Goal: Transaction & Acquisition: Purchase product/service

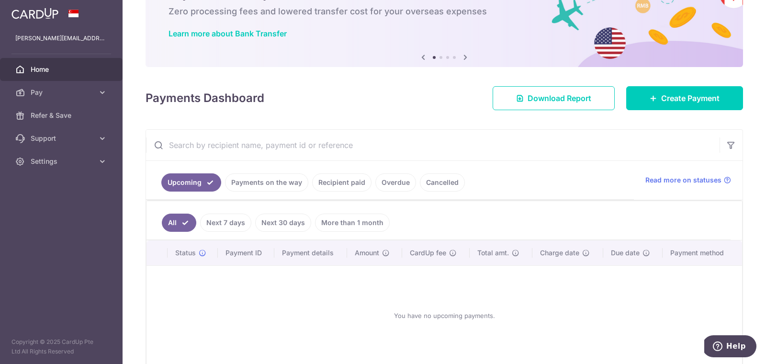
scroll to position [29, 0]
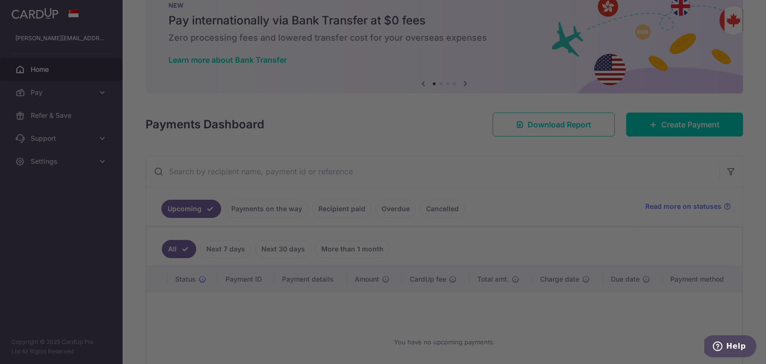
click at [73, 92] on div at bounding box center [386, 184] width 773 height 368
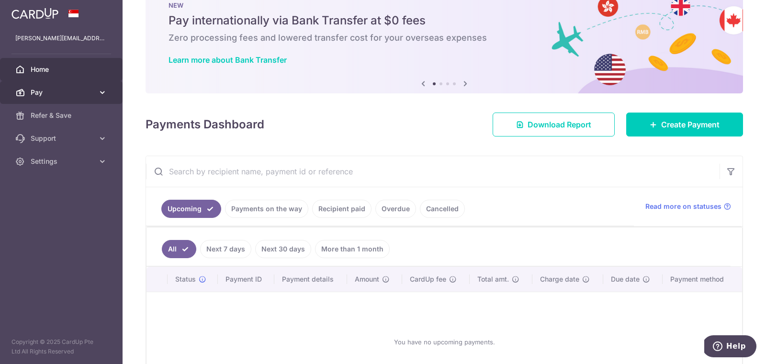
click at [41, 91] on span "Pay" at bounding box center [62, 93] width 63 height 10
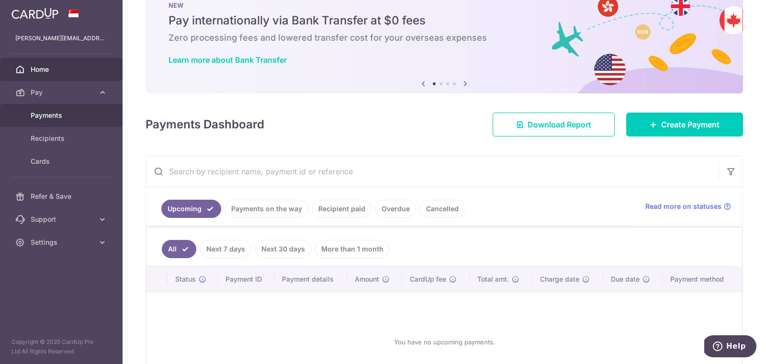
click at [58, 114] on span "Payments" at bounding box center [62, 116] width 63 height 10
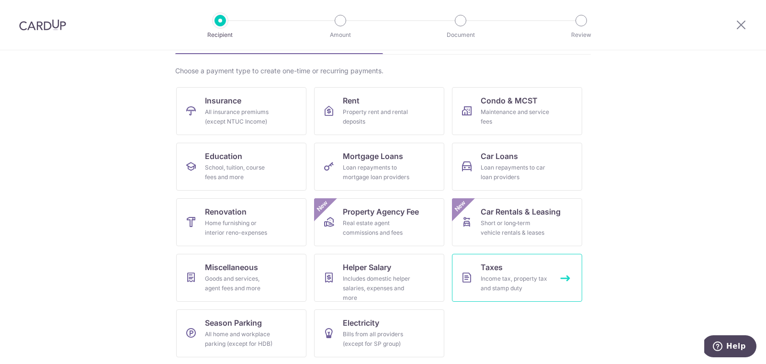
click at [481, 283] on div "Income tax, property tax and stamp duty" at bounding box center [514, 283] width 69 height 19
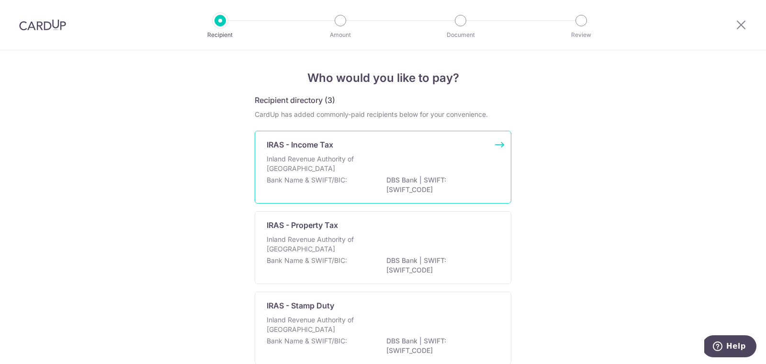
click at [334, 161] on p "Inland Revenue Authority of Singapore" at bounding box center [317, 163] width 101 height 19
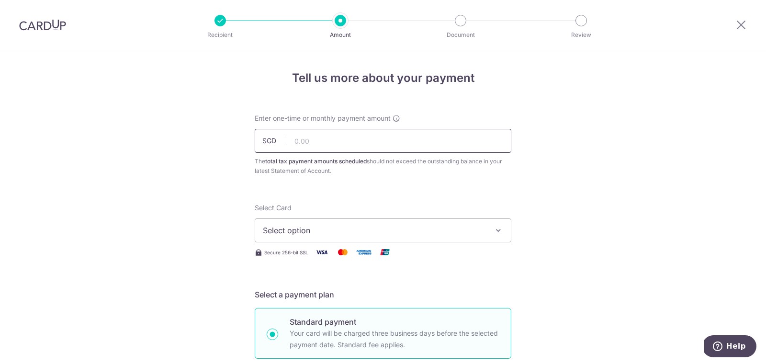
click at [321, 138] on input "text" at bounding box center [383, 141] width 256 height 24
paste input "2,171.15"
type input "2,171.15"
click at [308, 232] on span "Select option" at bounding box center [374, 229] width 223 height 11
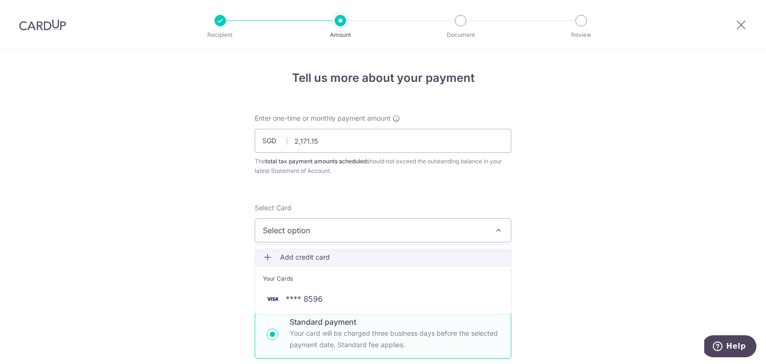
click at [296, 258] on span "Add credit card" at bounding box center [391, 257] width 223 height 10
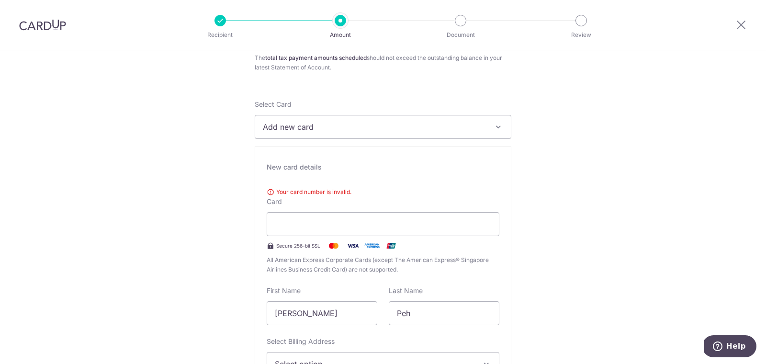
scroll to position [104, 0]
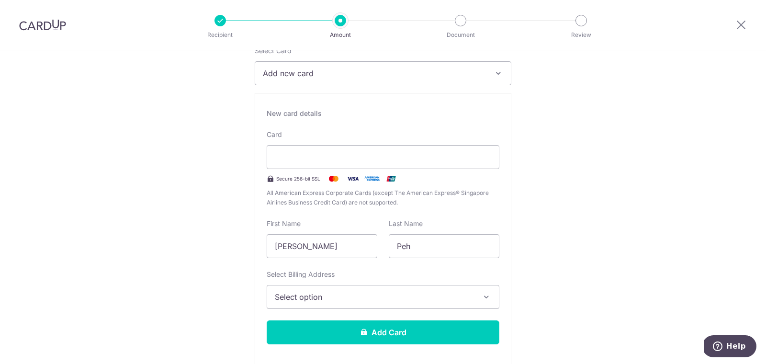
scroll to position [162, 0]
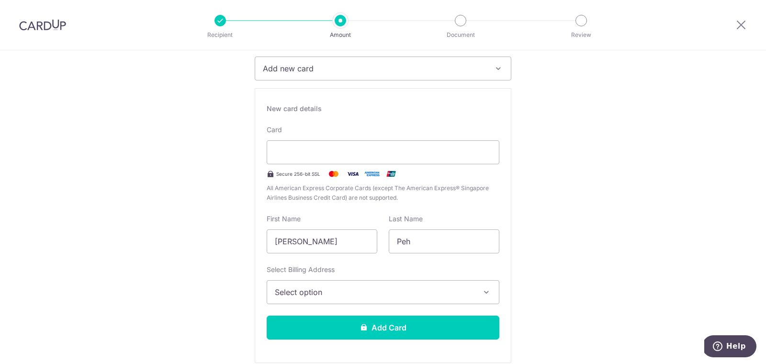
click at [340, 292] on span "Select option" at bounding box center [374, 291] width 199 height 11
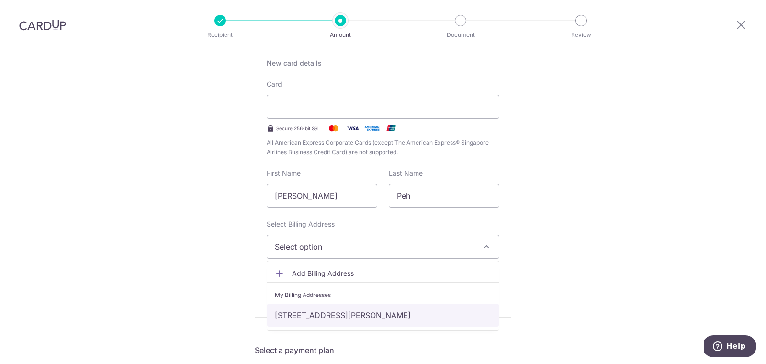
scroll to position [212, 0]
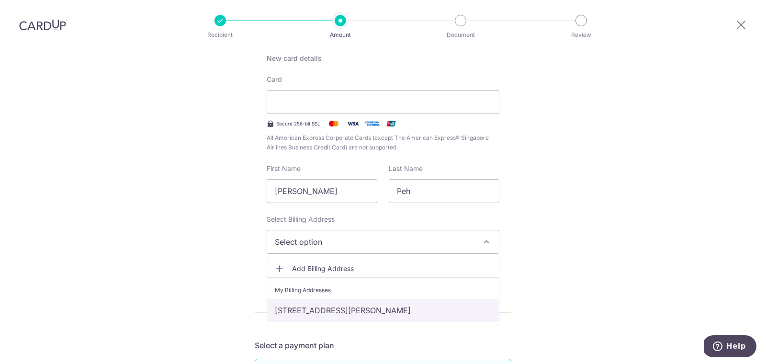
click at [335, 310] on link "[STREET_ADDRESS][PERSON_NAME]" at bounding box center [383, 310] width 232 height 23
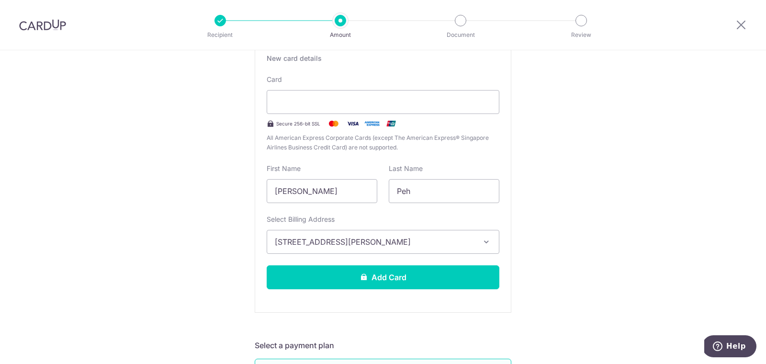
drag, startPoint x: 214, startPoint y: 279, endPoint x: 237, endPoint y: 265, distance: 26.2
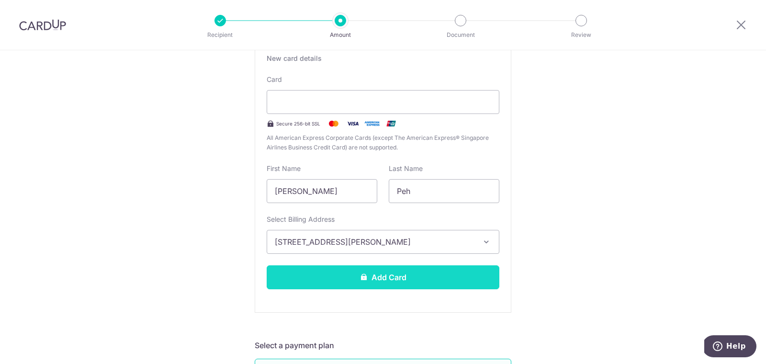
click at [434, 274] on button "Add Card" at bounding box center [383, 277] width 233 height 24
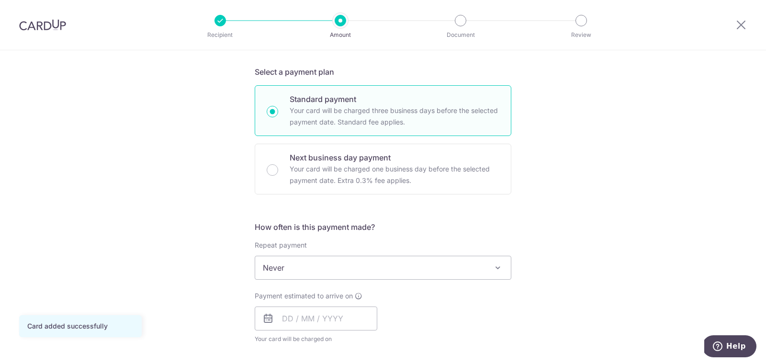
scroll to position [241, 0]
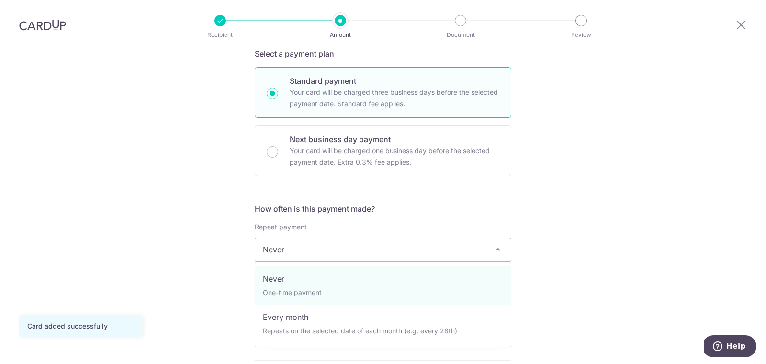
click at [330, 246] on span "Never" at bounding box center [383, 249] width 256 height 23
click at [236, 285] on div "Tell us more about your payment Enter one-time or monthly payment amount SGD 2,…" at bounding box center [383, 254] width 766 height 889
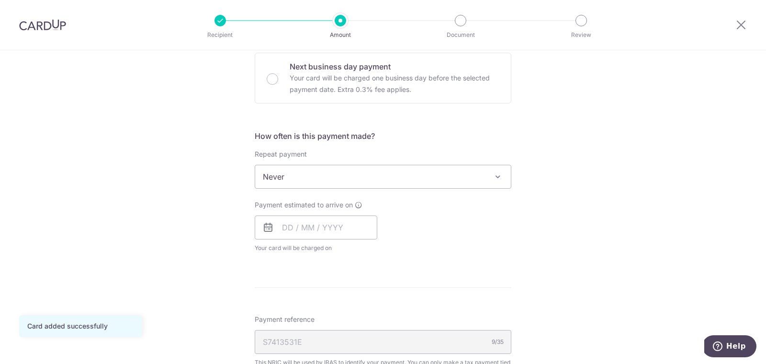
scroll to position [314, 0]
click at [284, 230] on input "text" at bounding box center [316, 226] width 123 height 24
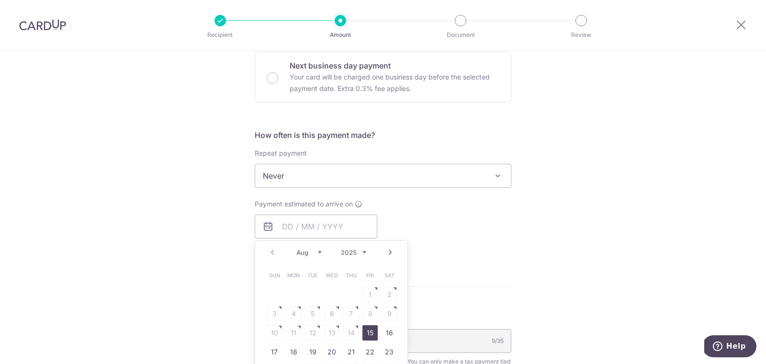
click at [319, 249] on select "Aug Sep Oct Nov Dec" at bounding box center [308, 252] width 25 height 8
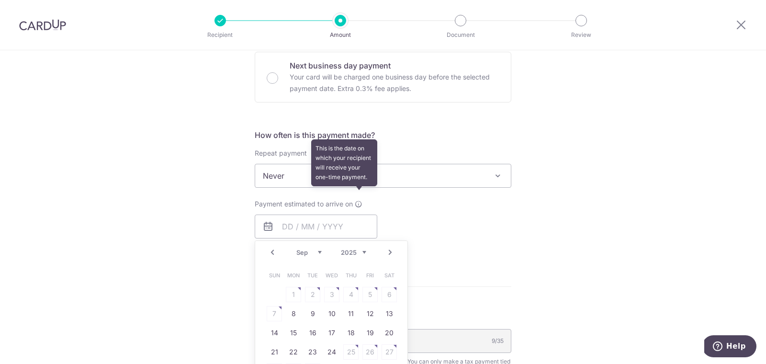
click at [358, 204] on icon at bounding box center [359, 204] width 8 height 8
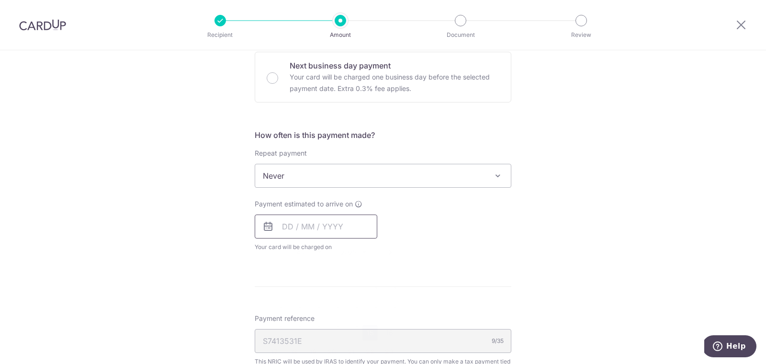
click at [285, 227] on input "text" at bounding box center [316, 226] width 123 height 24
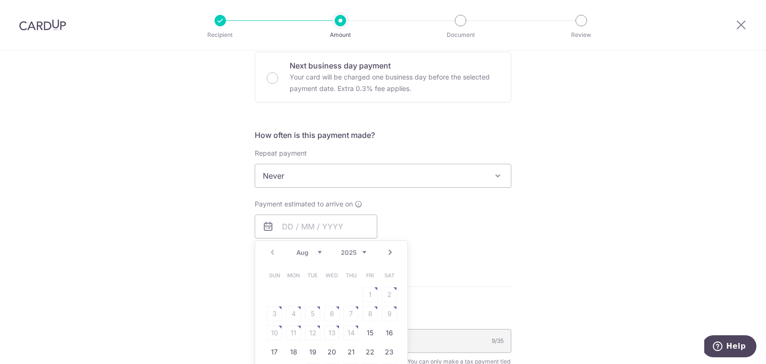
click at [393, 253] on link "Next" at bounding box center [389, 251] width 11 height 11
click at [390, 294] on table "Sun Mon Tue Wed Thu Fri Sat 1 2 3 4 5 6 7 8 9 10 11 12 13 14 15 16 17 18 19 20 …" at bounding box center [332, 323] width 134 height 115
click at [389, 293] on table "Sun Mon Tue Wed Thu Fri Sat 1 2 3 4 5 6 7 8 9 10 11 12 13 14 15 16 17 18 19 20 …" at bounding box center [332, 323] width 134 height 115
click at [273, 255] on link "Prev" at bounding box center [272, 251] width 11 height 11
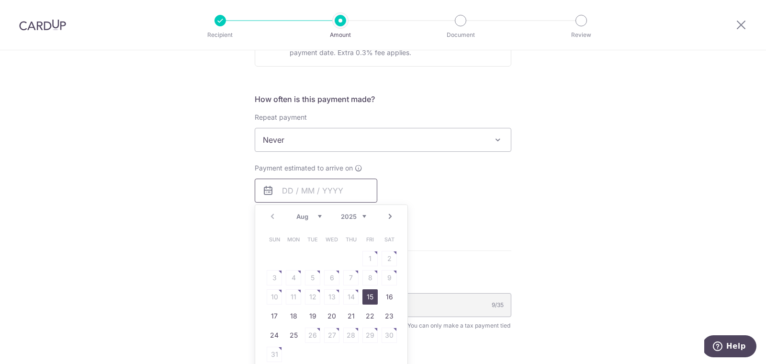
scroll to position [353, 0]
click at [291, 331] on link "25" at bounding box center [293, 332] width 15 height 15
type input "[DATE]"
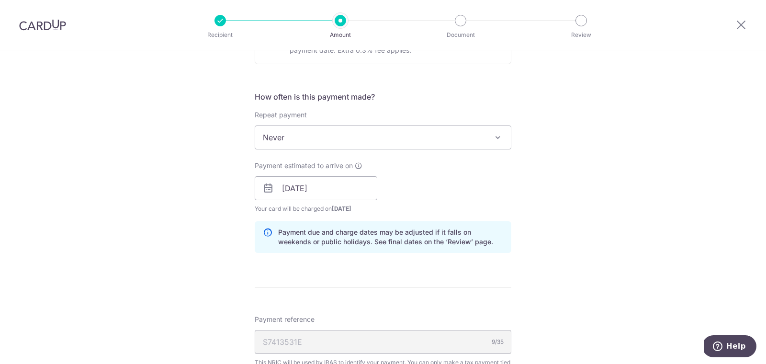
click at [358, 273] on form "Enter one-time or monthly payment amount SGD 2,171.15 2171.15 The total tax pay…" at bounding box center [383, 171] width 256 height 820
click at [334, 185] on input "[DATE]" at bounding box center [316, 188] width 123 height 24
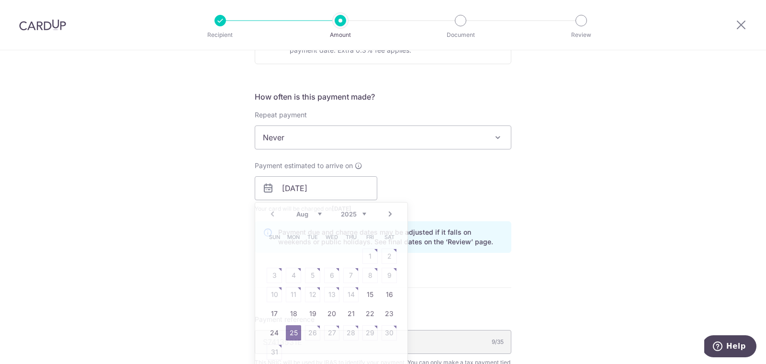
click at [574, 220] on div "Tell us more about your payment Enter one-time or monthly payment amount SGD 2,…" at bounding box center [383, 162] width 766 height 928
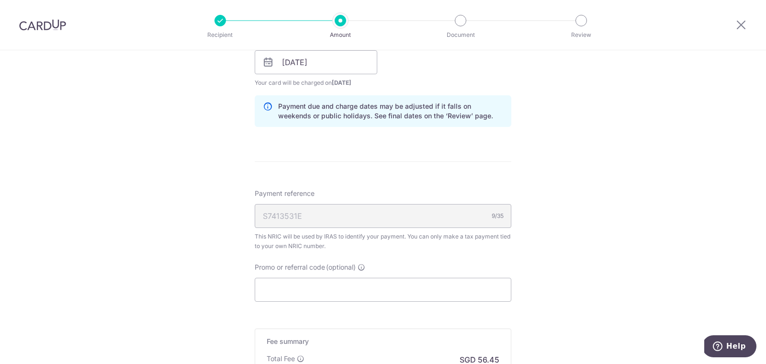
scroll to position [479, 0]
click at [370, 295] on input "Promo or referral code (optional)" at bounding box center [383, 289] width 256 height 24
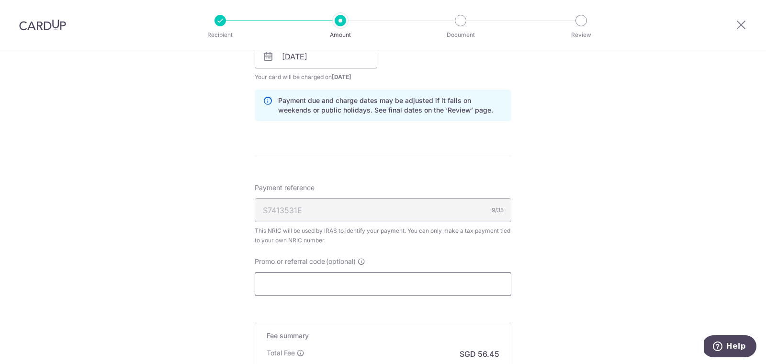
type input "m"
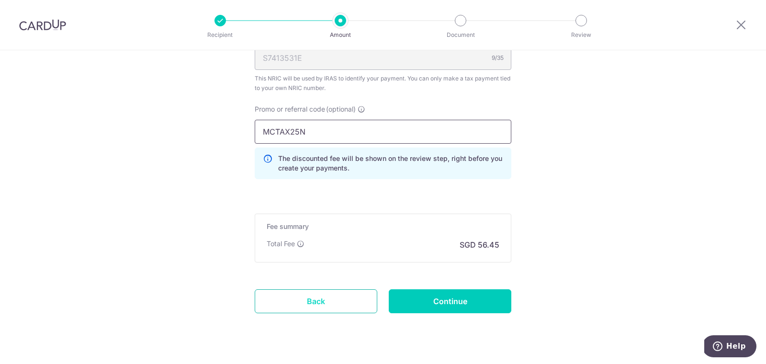
scroll to position [637, 0]
type input "MCTAX25N"
click at [462, 311] on input "Continue" at bounding box center [450, 300] width 123 height 24
type input "Create Schedule"
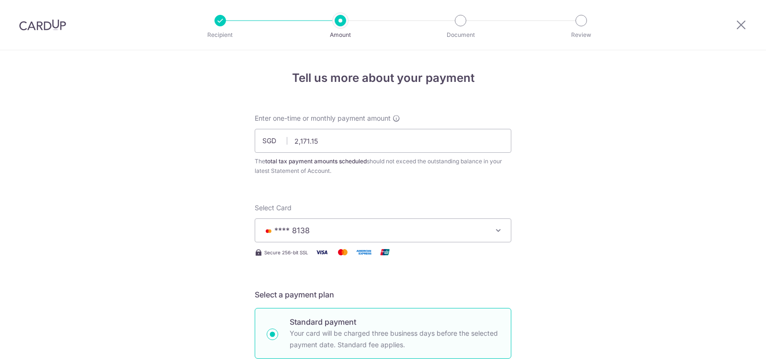
scroll to position [668, 0]
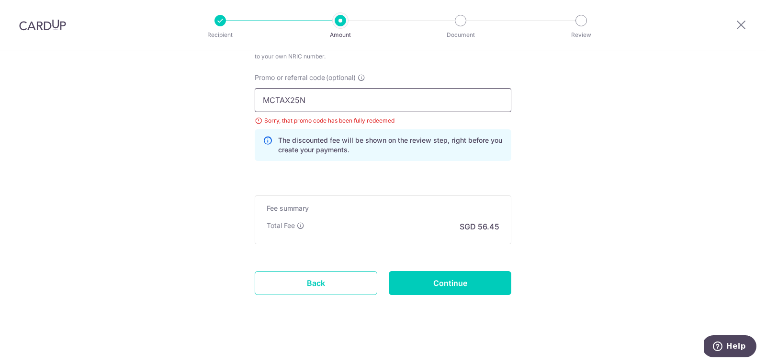
click at [351, 98] on input "MCTAX25N" at bounding box center [383, 100] width 256 height 24
type input "MCTAX25"
click at [443, 276] on input "Continue" at bounding box center [450, 283] width 123 height 24
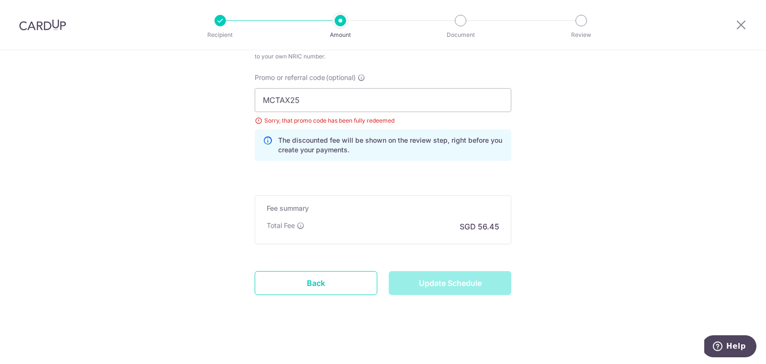
type input "Update Schedule"
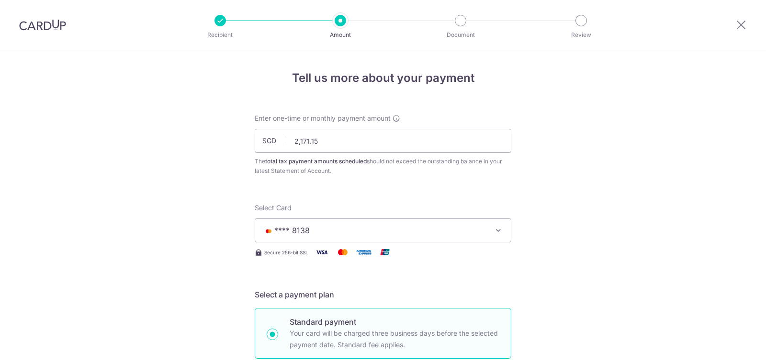
scroll to position [668, 0]
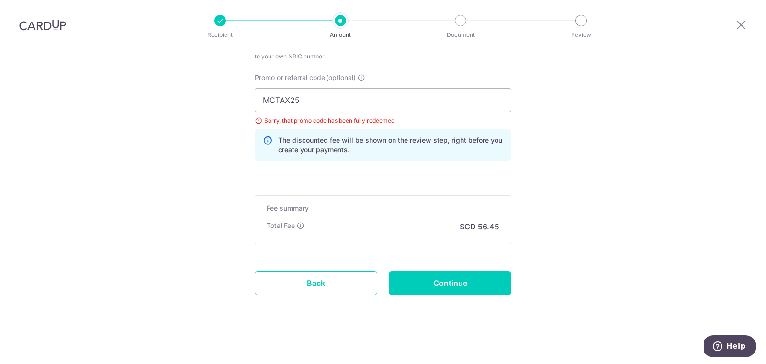
drag, startPoint x: 560, startPoint y: 236, endPoint x: 552, endPoint y: 236, distance: 8.1
click at [311, 101] on input "MCTAX25" at bounding box center [383, 100] width 256 height 24
click at [323, 273] on link "Back" at bounding box center [316, 283] width 123 height 24
